Goal: Information Seeking & Learning: Learn about a topic

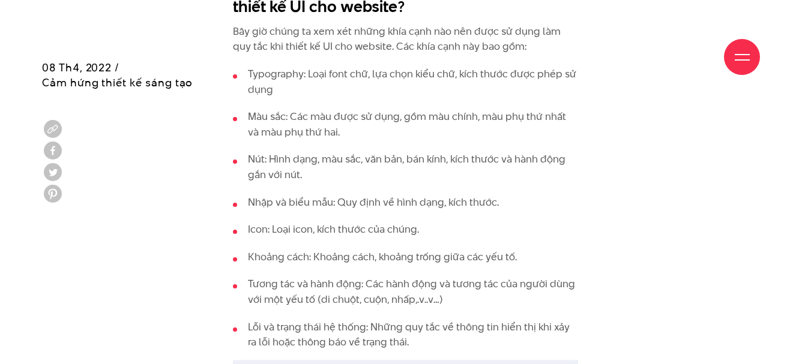
scroll to position [1561, 0]
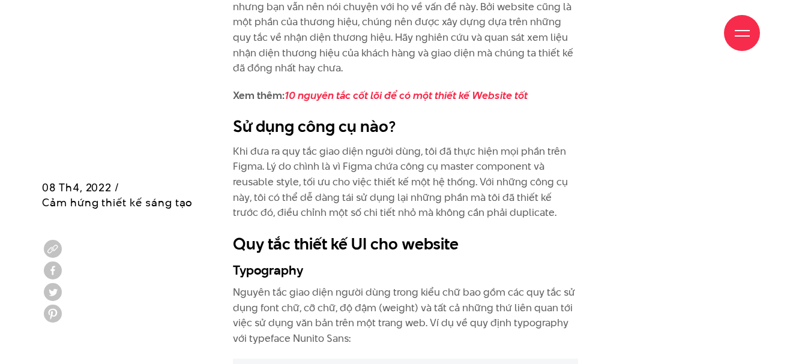
scroll to position [2282, 0]
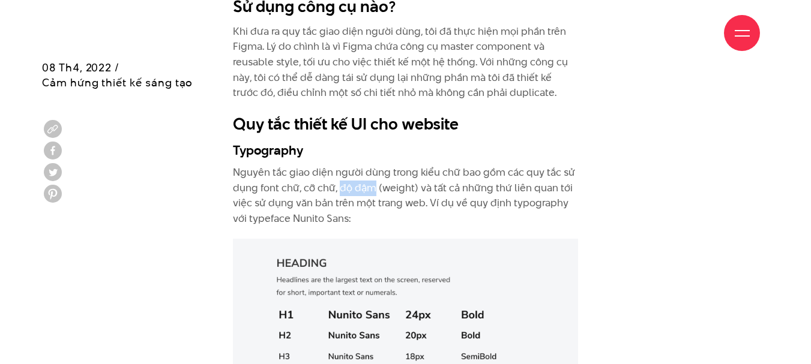
drag, startPoint x: 338, startPoint y: 189, endPoint x: 375, endPoint y: 189, distance: 36.6
click at [375, 189] on p "Nguyên tắc giao diện người dùng trong kiểu chữ bao gồm các quy tắc sử dụng font…" at bounding box center [406, 195] width 346 height 61
drag, startPoint x: 378, startPoint y: 186, endPoint x: 415, endPoint y: 188, distance: 36.7
click at [415, 188] on p "Nguyên tắc giao diện người dùng trong kiểu chữ bao gồm các quy tắc sử dụng font…" at bounding box center [406, 195] width 346 height 61
click at [438, 190] on p "Nguyên tắc giao diện người dùng trong kiểu chữ bao gồm các quy tắc sử dụng font…" at bounding box center [406, 195] width 346 height 61
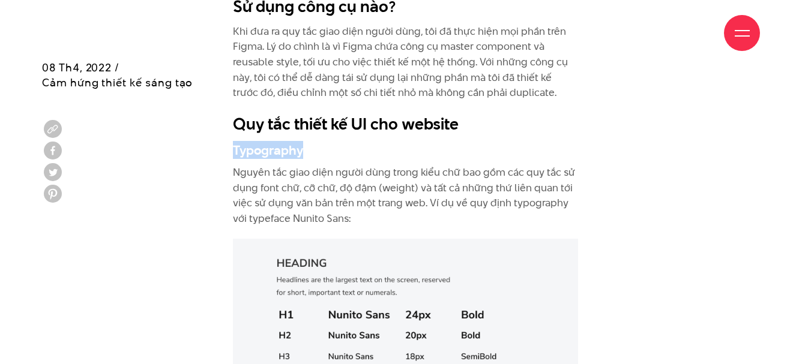
drag, startPoint x: 235, startPoint y: 147, endPoint x: 302, endPoint y: 152, distance: 67.4
click at [302, 152] on h3 "Typography" at bounding box center [406, 150] width 346 height 18
copy h3 "Typography"
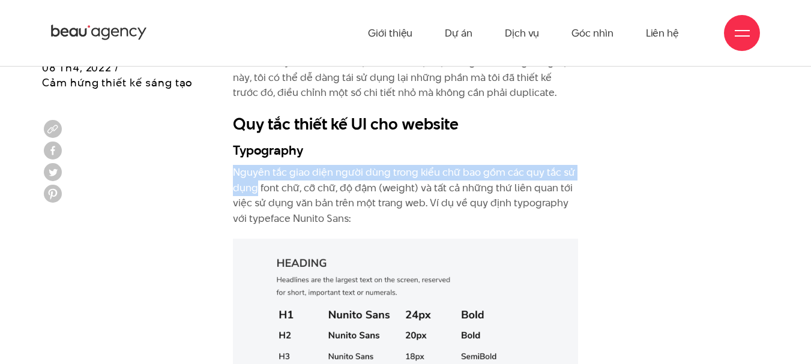
drag, startPoint x: 236, startPoint y: 169, endPoint x: 255, endPoint y: 187, distance: 25.9
click at [255, 187] on p "Nguyên tắc giao diện người dùng trong kiểu chữ bao gồm các quy tắc sử dụng font…" at bounding box center [406, 195] width 346 height 61
copy p "Nguyên tắc giao diện người dùng trong kiểu chữ bao gồm các quy tắc sử dụng"
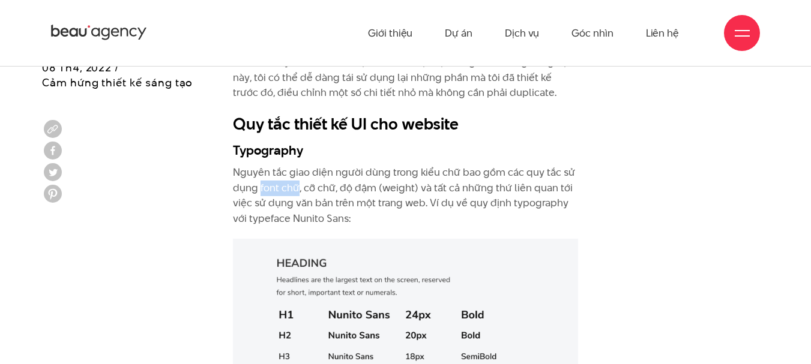
drag, startPoint x: 259, startPoint y: 185, endPoint x: 295, endPoint y: 189, distance: 36.9
click at [295, 189] on p "Nguyên tắc giao diện người dùng trong kiểu chữ bao gồm các quy tắc sử dụng font…" at bounding box center [406, 195] width 346 height 61
copy p "font chữ"
drag, startPoint x: 307, startPoint y: 190, endPoint x: 333, endPoint y: 187, distance: 25.9
click at [333, 187] on p "Nguyên tắc giao diện người dùng trong kiểu chữ bao gồm các quy tắc sử dụng font…" at bounding box center [406, 195] width 346 height 61
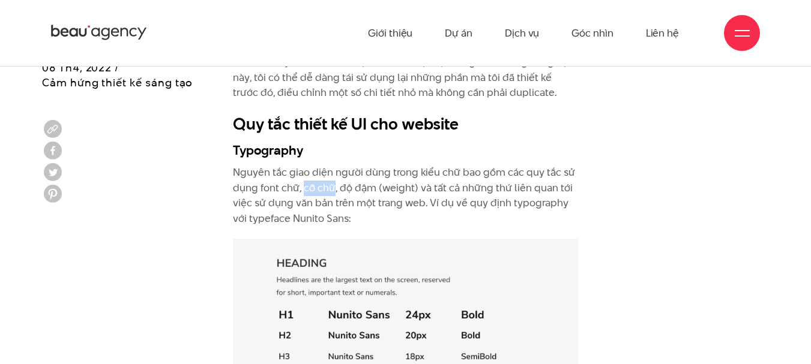
copy p "cỡ chữ"
drag, startPoint x: 340, startPoint y: 184, endPoint x: 417, endPoint y: 187, distance: 76.9
click at [417, 187] on p "Nguyên tắc giao diện người dùng trong kiểu chữ bao gồm các quy tắc sử dụng font…" at bounding box center [406, 195] width 346 height 61
copy p "độ đậm (weight)"
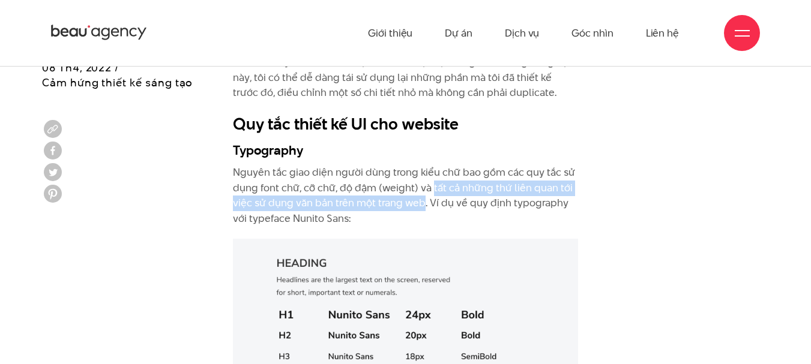
drag, startPoint x: 432, startPoint y: 188, endPoint x: 424, endPoint y: 199, distance: 13.3
click at [424, 199] on p "Nguyên tắc giao diện người dùng trong kiểu chữ bao gồm các quy tắc sử dụng font…" at bounding box center [406, 195] width 346 height 61
copy p "tất cả những thứ liên quan tới việc sử dụng văn bản trên một trang web"
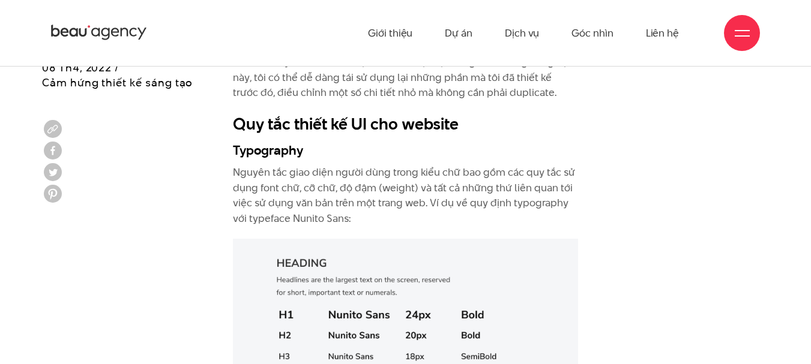
click at [459, 209] on p "Nguyên tắc giao diện người dùng trong kiểu chữ bao gồm các quy tắc sử dụng font…" at bounding box center [406, 195] width 346 height 61
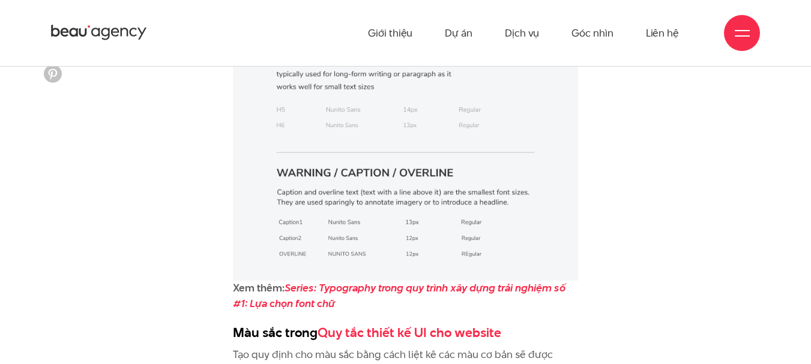
scroll to position [2522, 0]
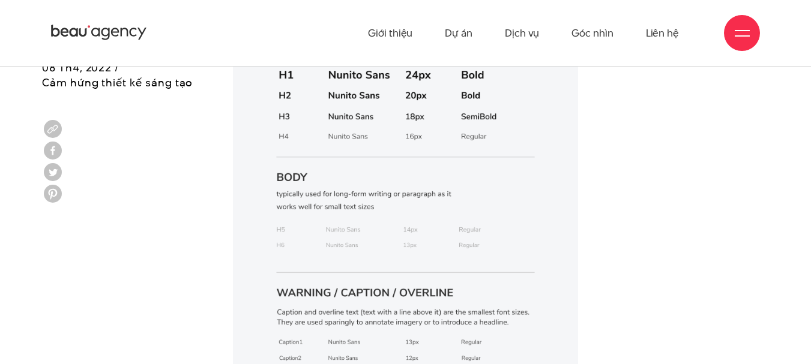
click at [363, 184] on img at bounding box center [406, 200] width 346 height 402
click at [366, 178] on img at bounding box center [406, 200] width 346 height 402
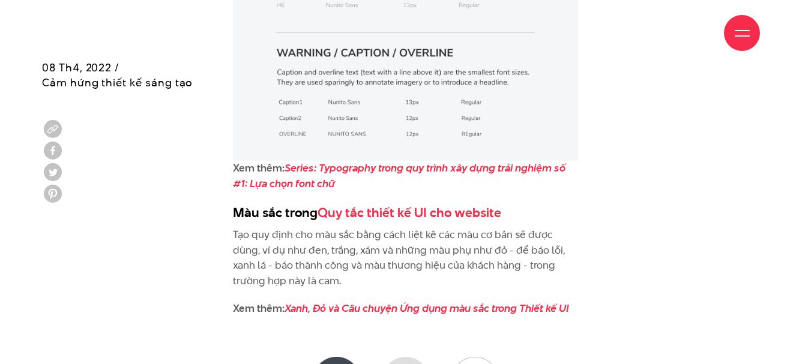
scroll to position [2882, 0]
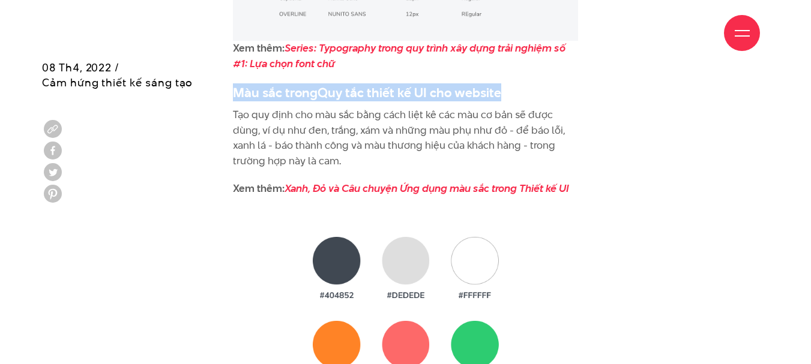
drag, startPoint x: 235, startPoint y: 92, endPoint x: 500, endPoint y: 89, distance: 265.4
click at [501, 88] on h3 "Màu sắc trong Quy tắc thiết kế UI cho website" at bounding box center [406, 92] width 346 height 18
copy h3 "Màu sắc trong Quy tắc thiết kế UI cho website"
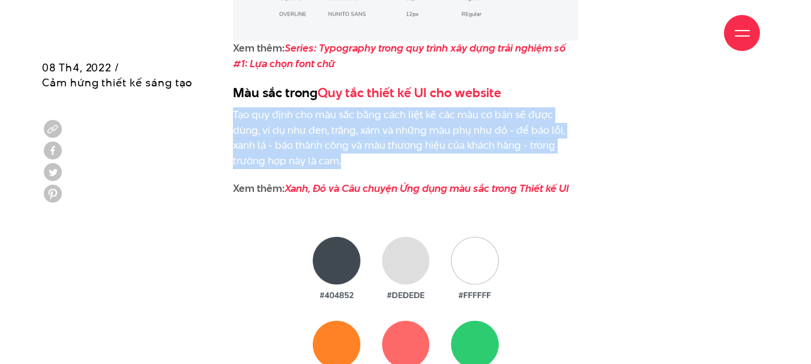
drag, startPoint x: 234, startPoint y: 114, endPoint x: 345, endPoint y: 162, distance: 121.6
click at [345, 162] on p "Tạo quy định cho màu sắc bằng cách liệt kê các màu cơ bản sẽ được dùng, ví dụ n…" at bounding box center [406, 137] width 346 height 61
copy p "Tạo quy định cho màu sắc bằng cách liệt kê các màu cơ bản sẽ được dùng, ví dụ n…"
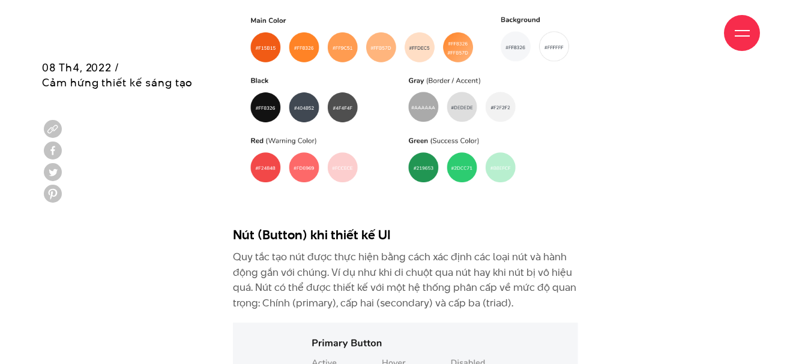
scroll to position [3243, 0]
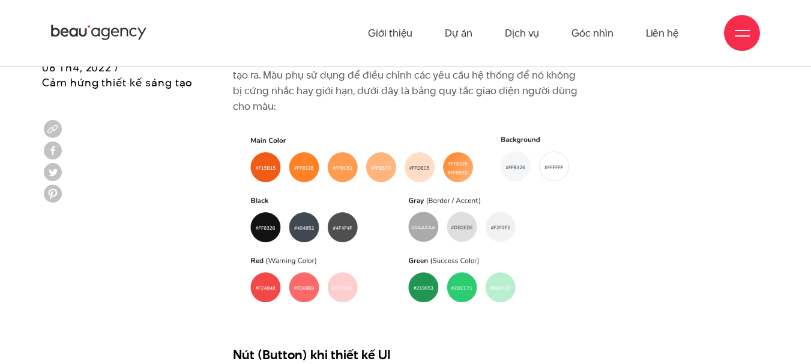
click at [372, 229] on img at bounding box center [406, 222] width 346 height 192
click at [238, 148] on img at bounding box center [406, 222] width 346 height 192
click at [256, 163] on img at bounding box center [406, 222] width 346 height 192
click at [258, 165] on img at bounding box center [406, 222] width 346 height 192
click at [275, 185] on img at bounding box center [406, 222] width 346 height 192
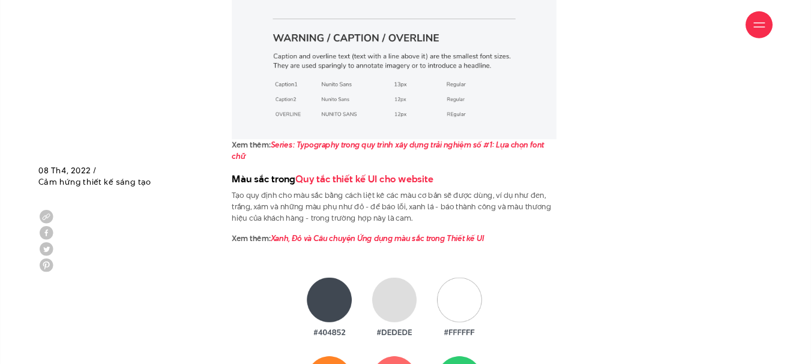
scroll to position [3038, 0]
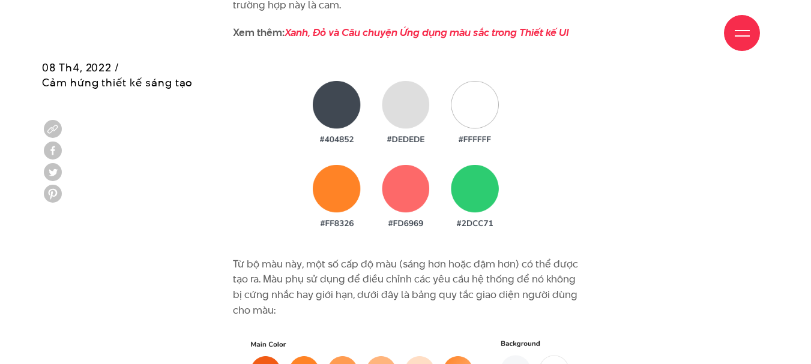
click at [539, 148] on img at bounding box center [406, 156] width 346 height 177
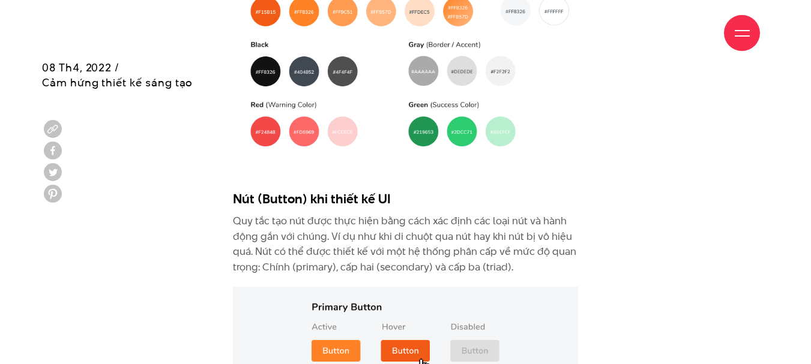
scroll to position [3519, 0]
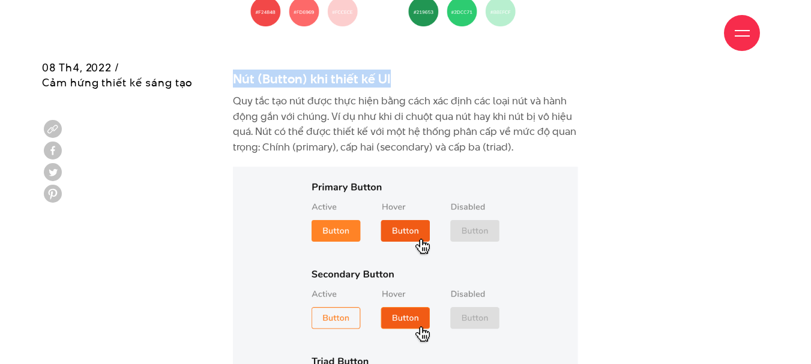
drag, startPoint x: 235, startPoint y: 75, endPoint x: 386, endPoint y: 82, distance: 151.5
click at [386, 82] on h3 "Nút (Button) khi thiết kế UI" at bounding box center [406, 79] width 346 height 18
copy h3 "Nút (Button) khi thiết kế UI"
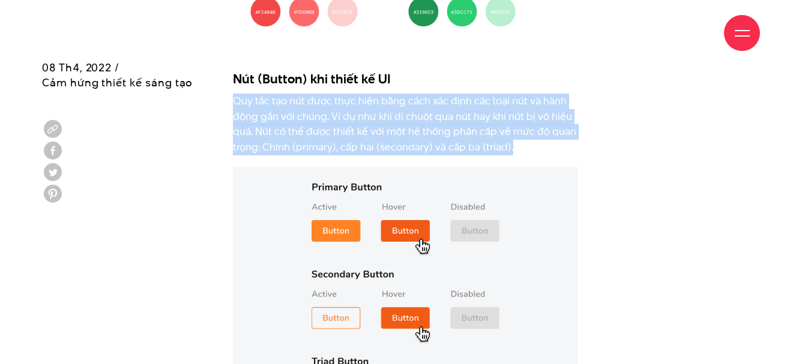
drag, startPoint x: 234, startPoint y: 100, endPoint x: 511, endPoint y: 142, distance: 280.1
click at [511, 142] on p "Quy tắc tạo nút được thực hiện bằng cách xác định các loại nút và hành động gắn…" at bounding box center [406, 124] width 346 height 61
copy p "Quy tắc tạo nút được thực hiện bằng cách xác định các loại nút và hành động gắn…"
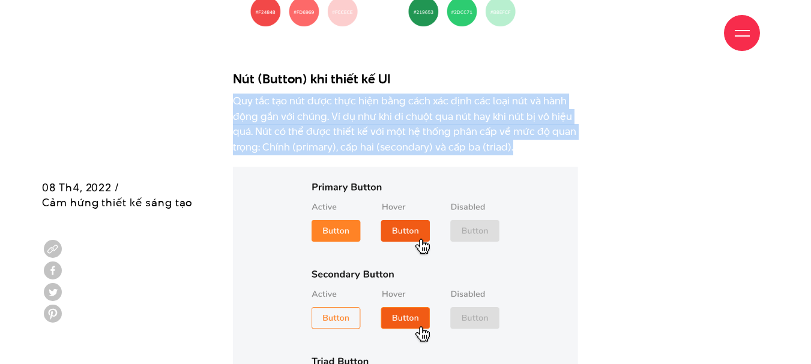
scroll to position [3639, 0]
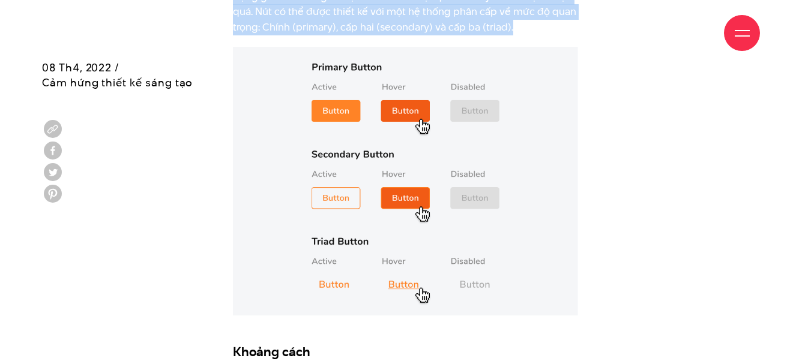
drag, startPoint x: 740, startPoint y: 240, endPoint x: 733, endPoint y: 81, distance: 159.3
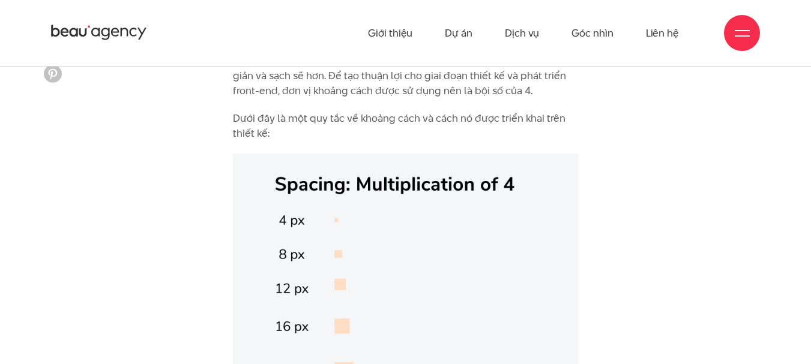
scroll to position [3879, 0]
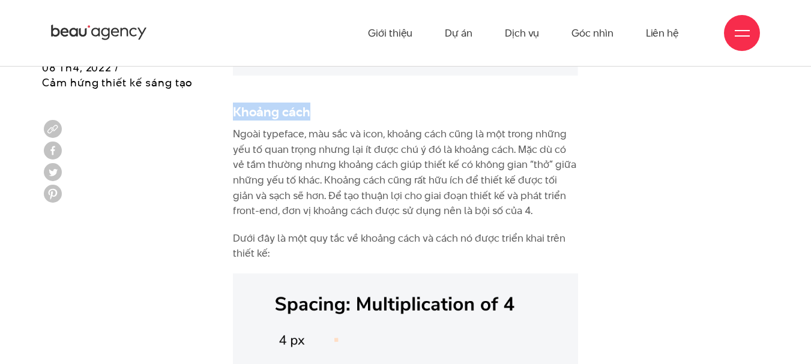
drag, startPoint x: 234, startPoint y: 107, endPoint x: 309, endPoint y: 118, distance: 76.4
click at [309, 118] on h3 "Khoảng cách" at bounding box center [406, 112] width 346 height 18
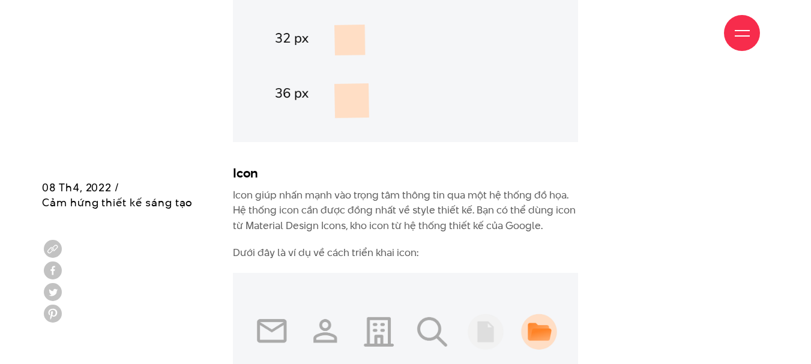
scroll to position [4600, 0]
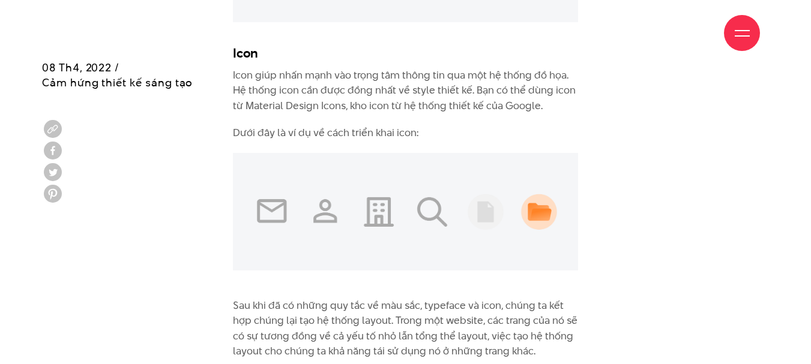
drag, startPoint x: 234, startPoint y: 53, endPoint x: 259, endPoint y: 52, distance: 25.2
click at [259, 52] on div "Giới thiệu Dự án Dịch vụ Góc nhìn Liên hệ" at bounding box center [405, 33] width 709 height 66
drag, startPoint x: 259, startPoint y: 58, endPoint x: 232, endPoint y: 53, distance: 26.9
click at [232, 53] on div "Giới thiệu Dự án Dịch vụ Góc nhìn Liên hệ" at bounding box center [405, 33] width 709 height 66
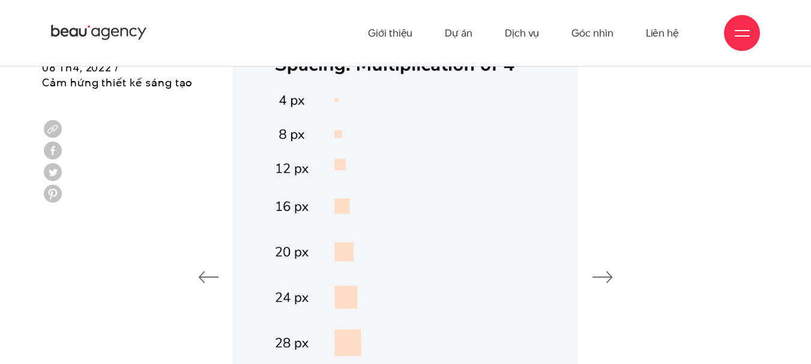
scroll to position [3879, 0]
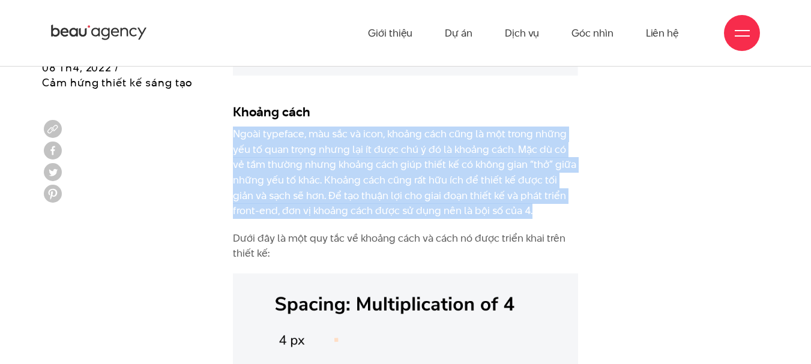
drag, startPoint x: 235, startPoint y: 133, endPoint x: 513, endPoint y: 204, distance: 287.1
click at [513, 204] on p "Ngoài typeface, màu sắc và icon, khoảng cách cũng là một trong những yếu tố qua…" at bounding box center [406, 173] width 346 height 92
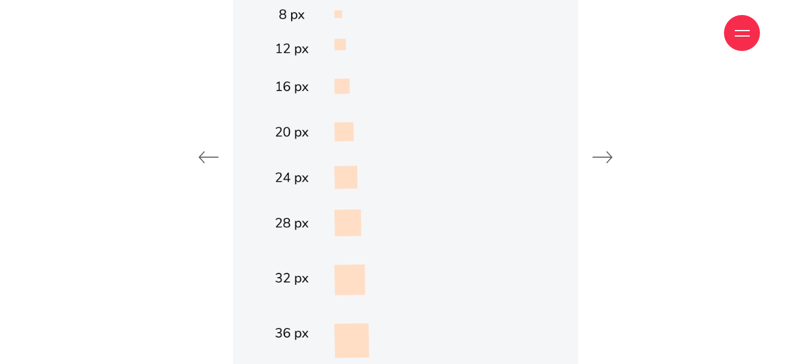
scroll to position [4600, 0]
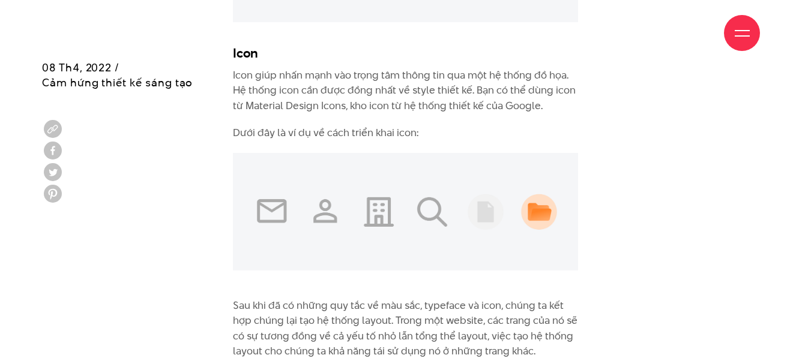
drag, startPoint x: 232, startPoint y: 53, endPoint x: 270, endPoint y: 56, distance: 37.9
click at [270, 56] on div "Giới thiệu Dự án Dịch vụ Góc nhìn Liên hệ" at bounding box center [405, 33] width 709 height 66
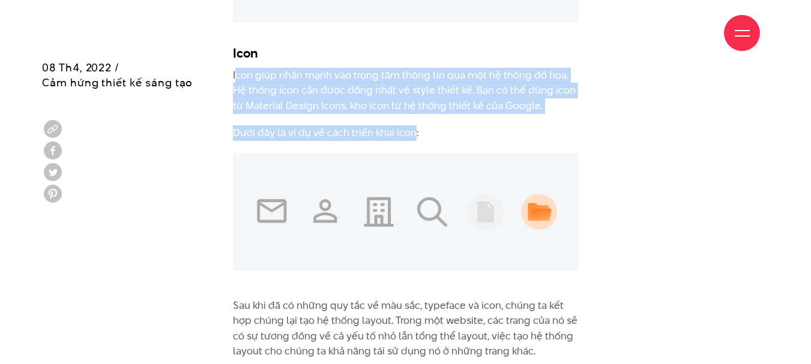
drag, startPoint x: 235, startPoint y: 74, endPoint x: 413, endPoint y: 122, distance: 184.1
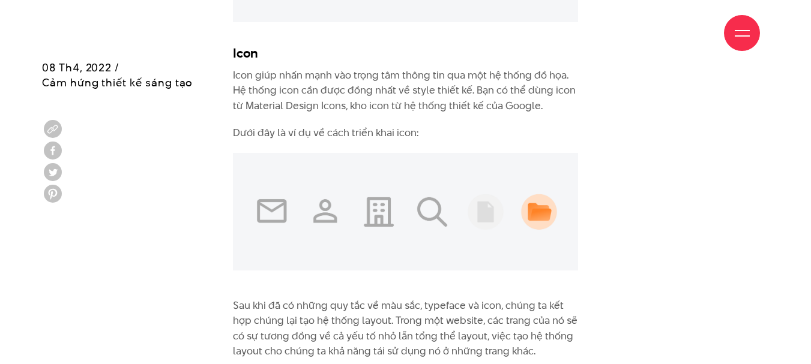
click at [447, 126] on p "Dưới đây là ví dụ về cách triển khai icon:" at bounding box center [406, 134] width 346 height 16
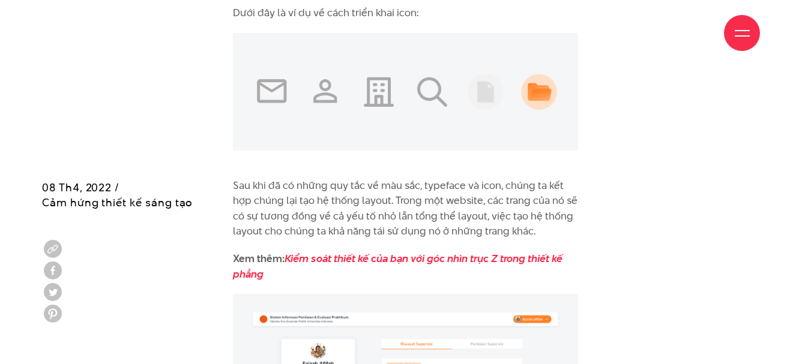
scroll to position [4840, 0]
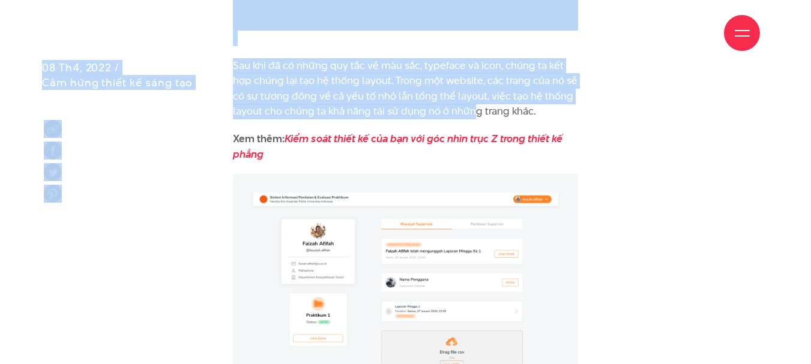
drag, startPoint x: 234, startPoint y: 65, endPoint x: 476, endPoint y: 104, distance: 245.2
click at [269, 77] on p "Sau khi đã có những quy tắc về màu sắc, typeface và icon, chúng ta kết hợp chún…" at bounding box center [406, 88] width 346 height 61
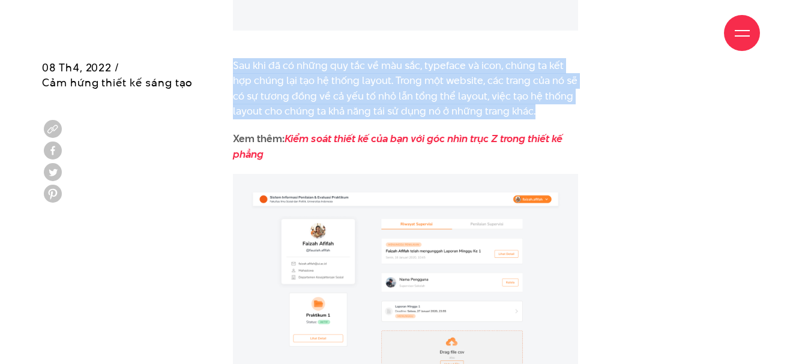
drag, startPoint x: 235, startPoint y: 66, endPoint x: 534, endPoint y: 115, distance: 302.5
click at [534, 115] on p "Sau khi đã có những quy tắc về màu sắc, typeface và icon, chúng ta kết hợp chún…" at bounding box center [406, 88] width 346 height 61
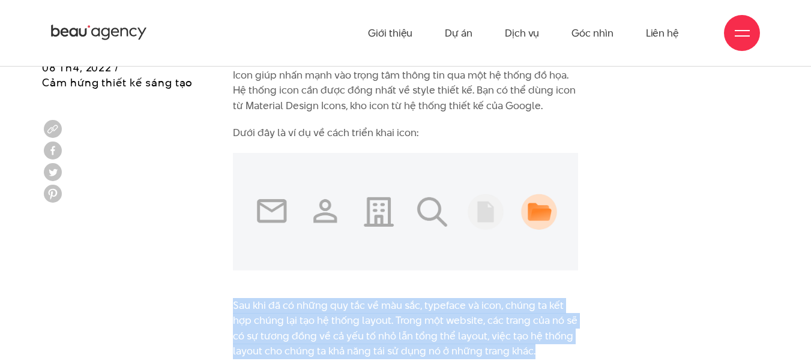
scroll to position [4480, 0]
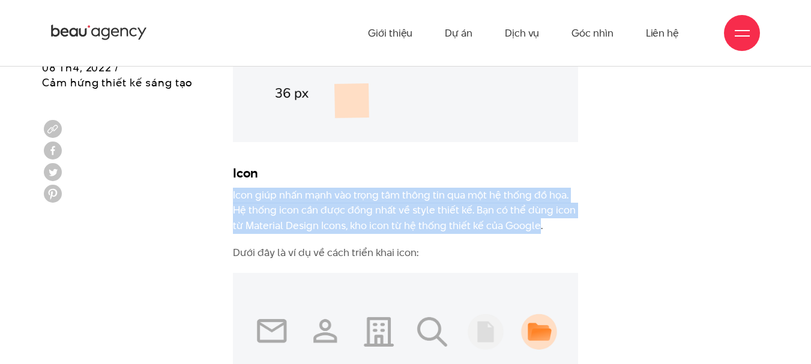
drag, startPoint x: 234, startPoint y: 193, endPoint x: 537, endPoint y: 229, distance: 305.9
click at [537, 229] on p "Icon giúp nhấn mạnh vào trọng tâm thông tin qua một hệ thống đồ họa. Hệ thống i…" at bounding box center [406, 211] width 346 height 46
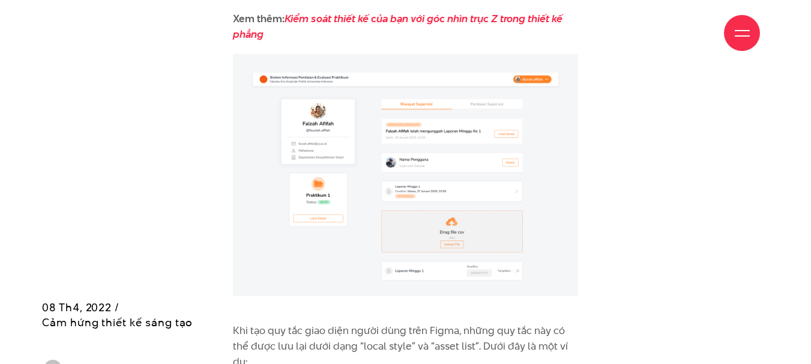
scroll to position [5200, 0]
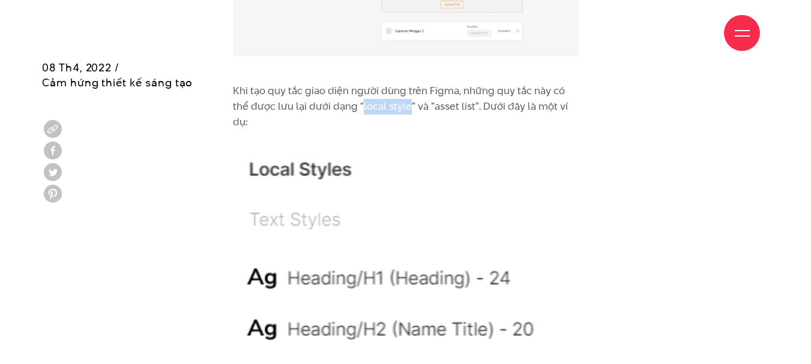
drag, startPoint x: 342, startPoint y: 107, endPoint x: 389, endPoint y: 111, distance: 47.0
click at [389, 111] on p "Khi tạo quy tắc giao diện người dùng trên Figma, những quy tắc này có thể được …" at bounding box center [406, 106] width 346 height 46
drag, startPoint x: 413, startPoint y: 105, endPoint x: 453, endPoint y: 106, distance: 40.9
click at [453, 106] on p "Khi tạo quy tắc giao diện người dùng trên Figma, những quy tắc này có thể được …" at bounding box center [406, 106] width 346 height 46
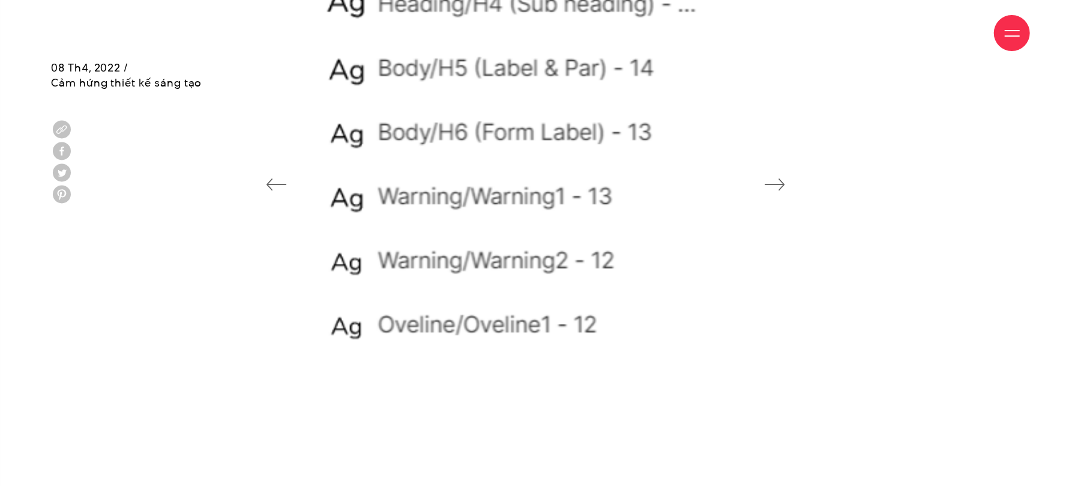
scroll to position [5960, 0]
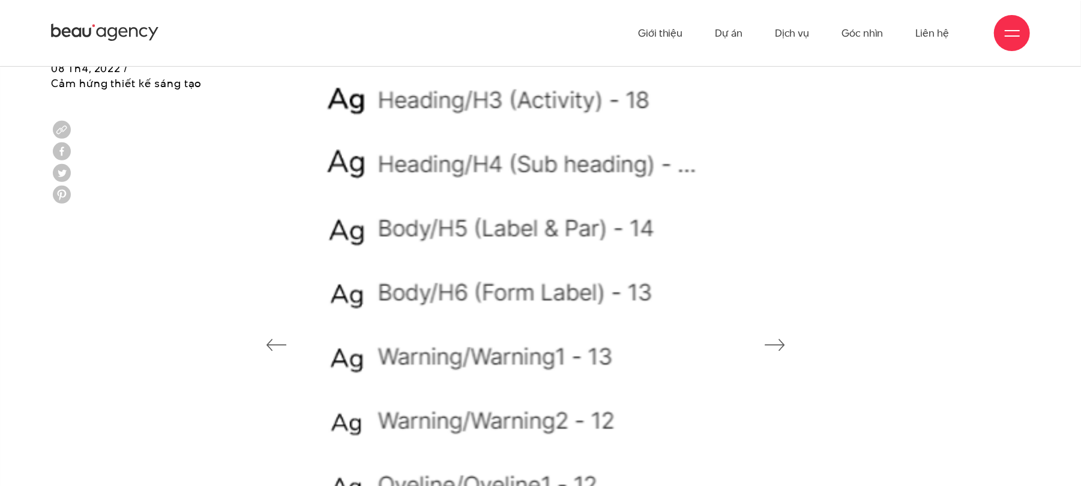
click at [811, 195] on div at bounding box center [540, 344] width 1009 height 1086
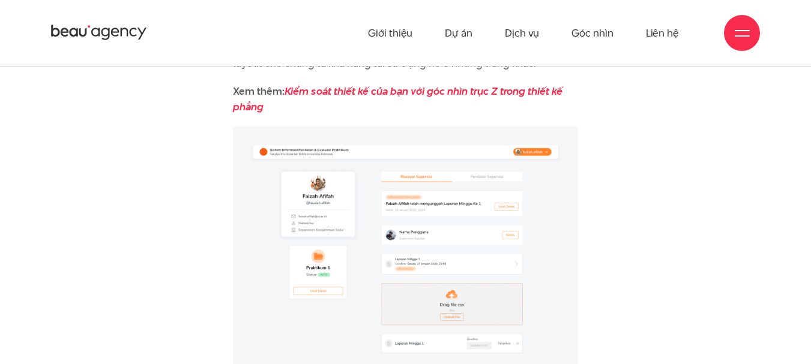
scroll to position [4407, 0]
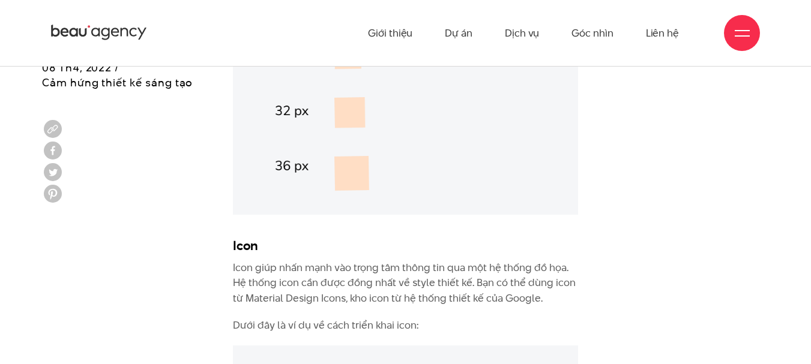
click at [621, 64] on ul "Giới thiệu Dự án Dịch vụ Góc nhìn Liên hệ" at bounding box center [523, 33] width 311 height 66
